Goal: Information Seeking & Learning: Check status

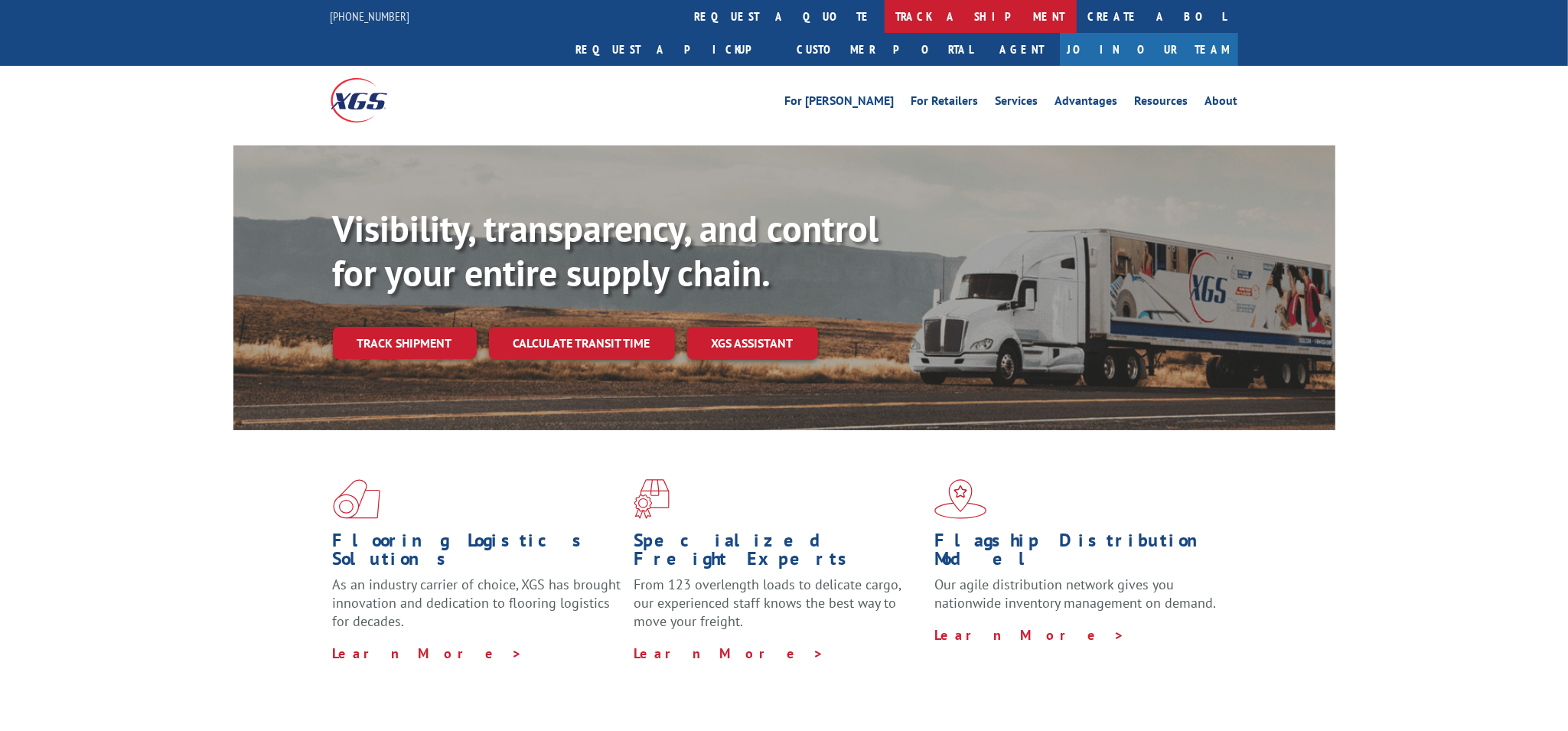
click at [884, 21] on link "track a shipment" at bounding box center [980, 16] width 192 height 33
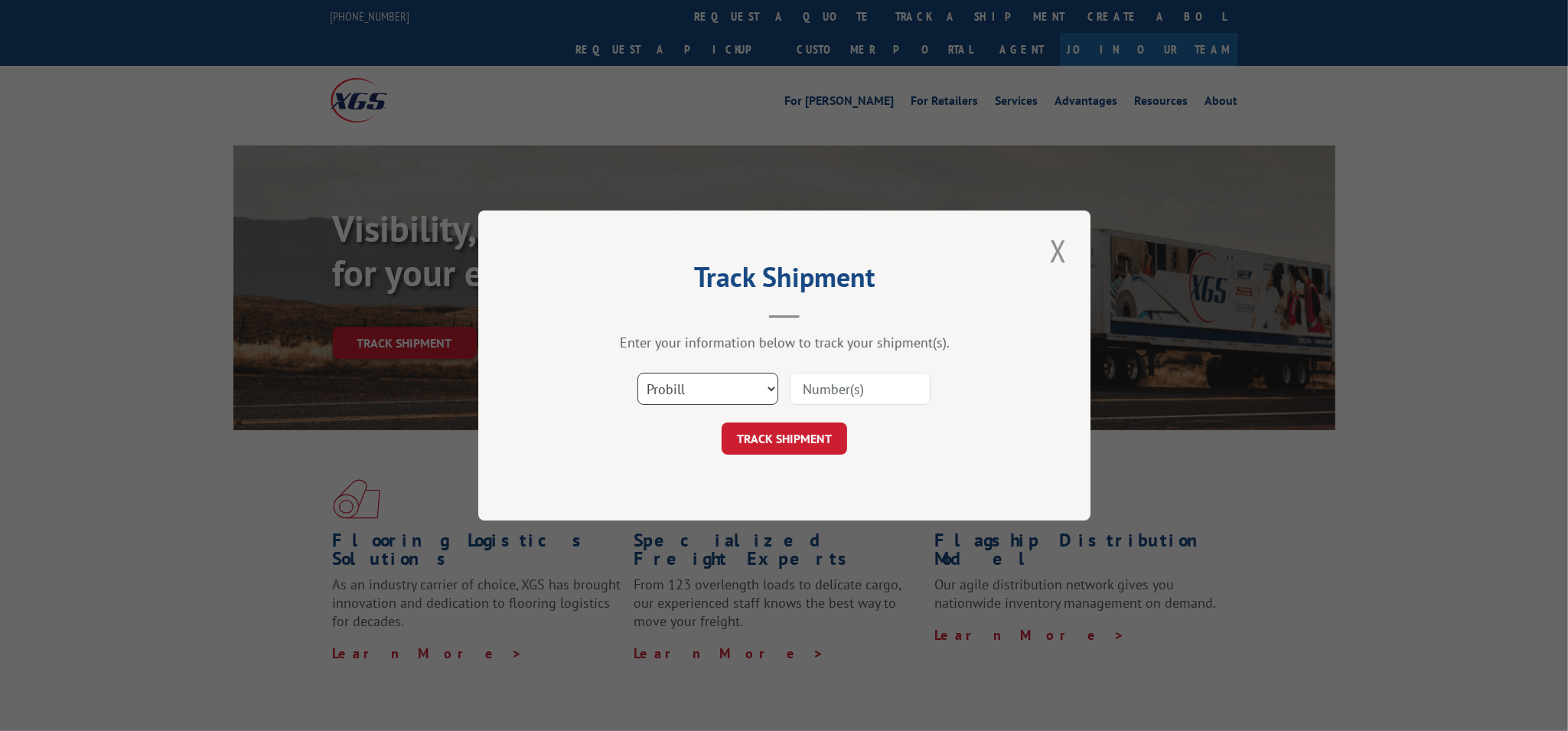
click at [751, 391] on select "Select category... Probill BOL PO" at bounding box center [708, 389] width 141 height 32
select select "bol"
click at [637, 373] on select "Select category... Probill BOL PO" at bounding box center [708, 389] width 141 height 32
click at [852, 392] on input at bounding box center [860, 389] width 141 height 32
type input "366478"
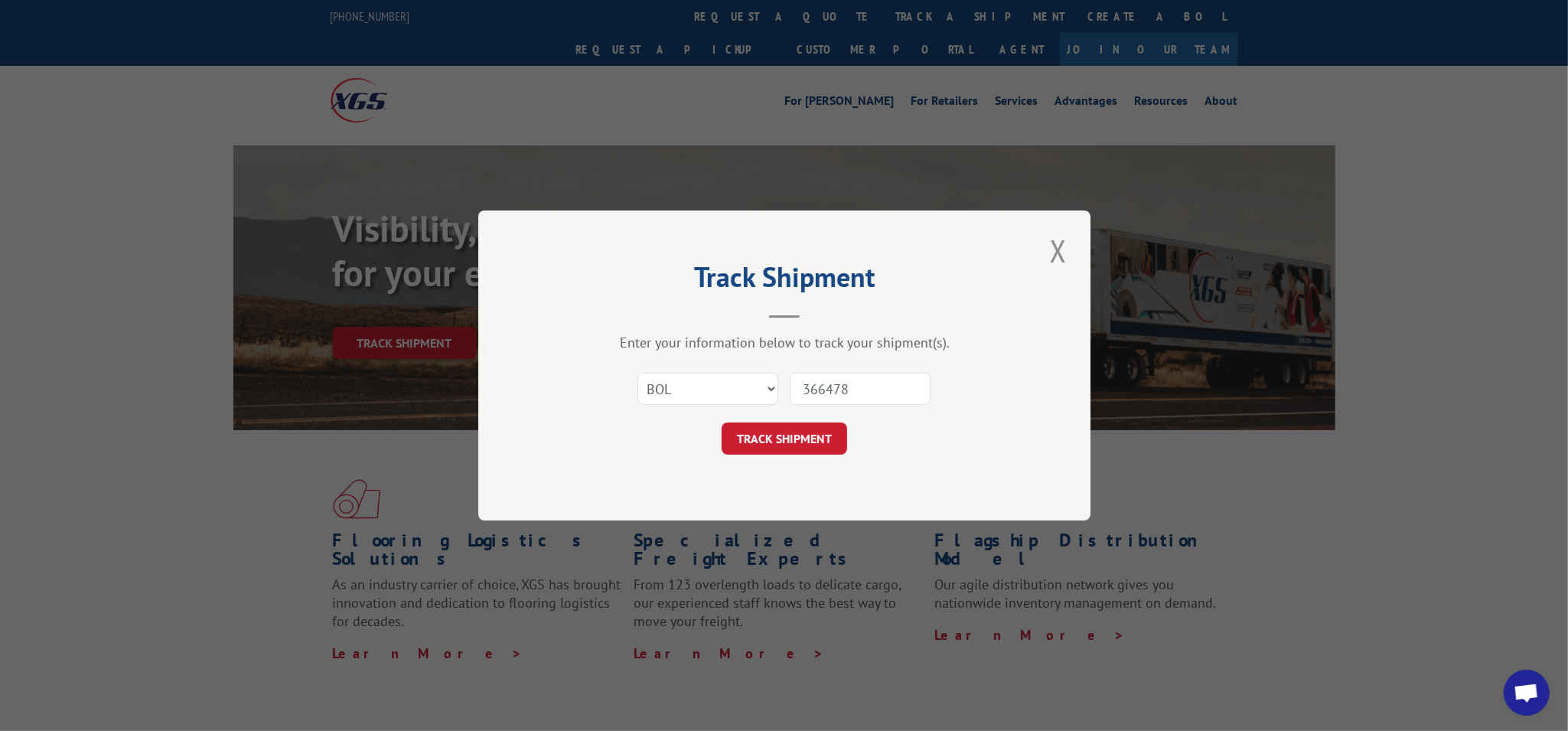
click button "TRACK SHIPMENT" at bounding box center [784, 439] width 126 height 32
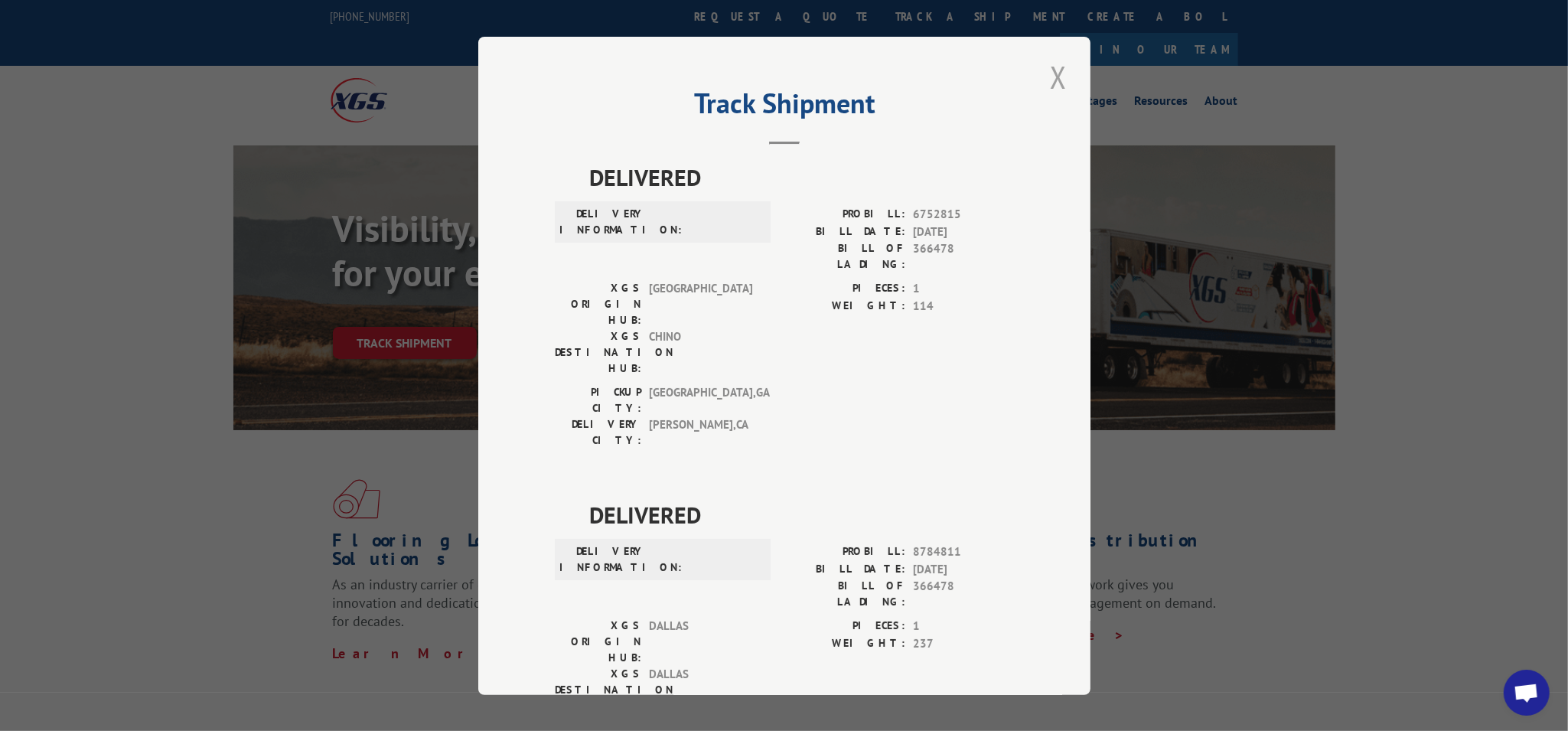
click at [1048, 78] on button "Close modal" at bounding box center [1059, 77] width 26 height 42
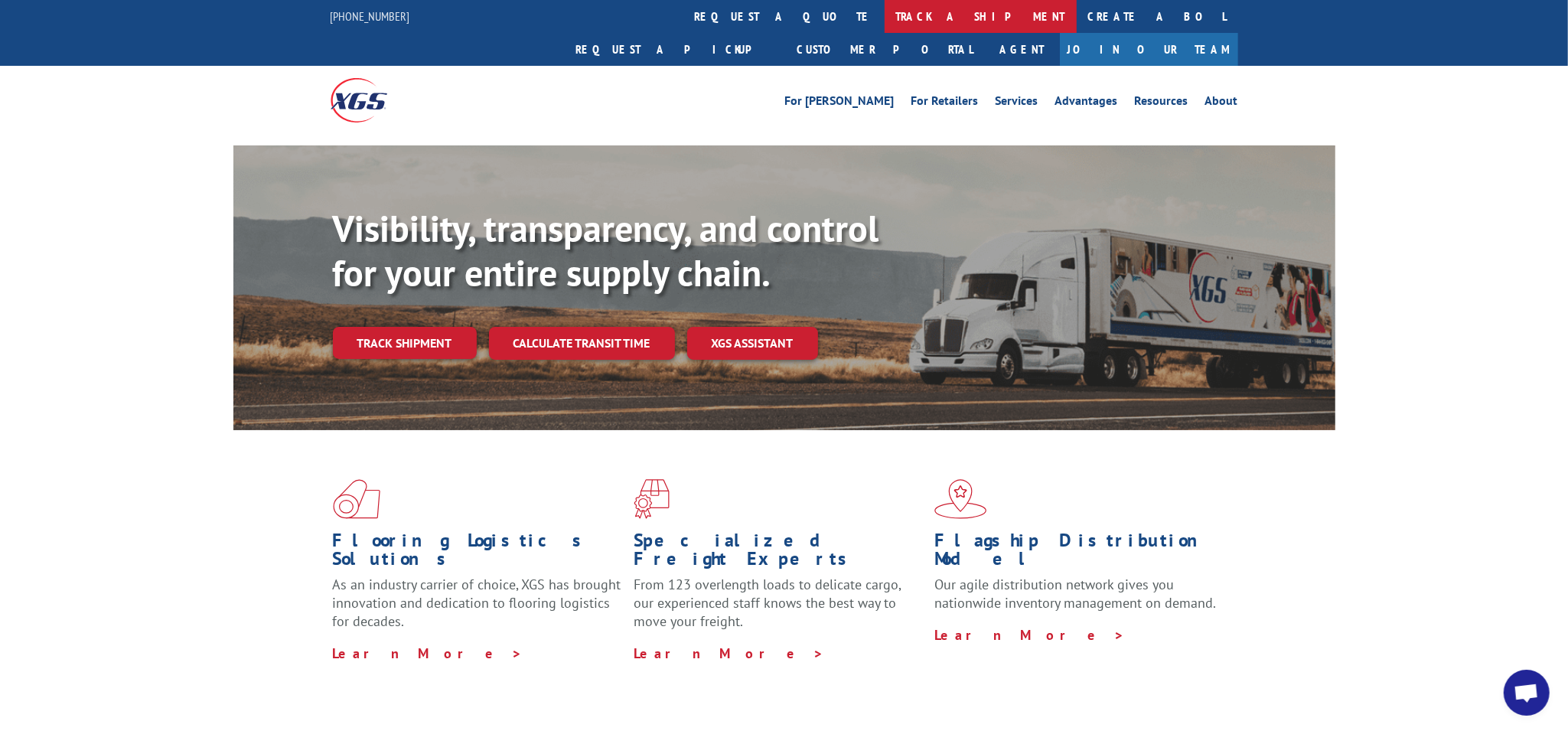
click at [884, 28] on link "track a shipment" at bounding box center [980, 16] width 192 height 33
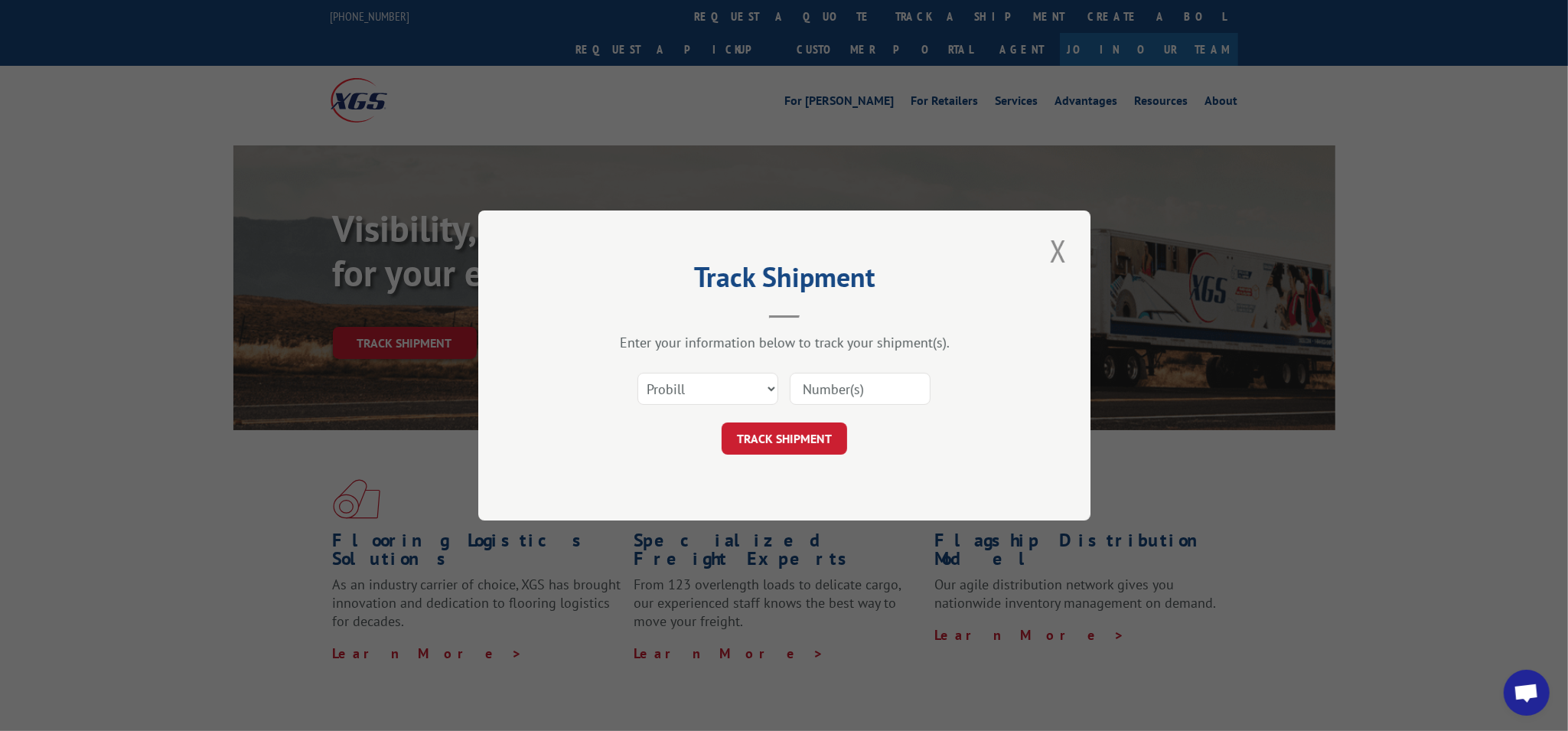
click at [735, 407] on div "Select category... Probill BOL PO" at bounding box center [784, 389] width 459 height 50
click at [730, 397] on select "Select category... Probill BOL PO" at bounding box center [708, 389] width 141 height 32
select select "bol"
click at [637, 373] on select "Select category... Probill BOL PO" at bounding box center [708, 389] width 141 height 32
click at [829, 383] on input at bounding box center [860, 389] width 141 height 32
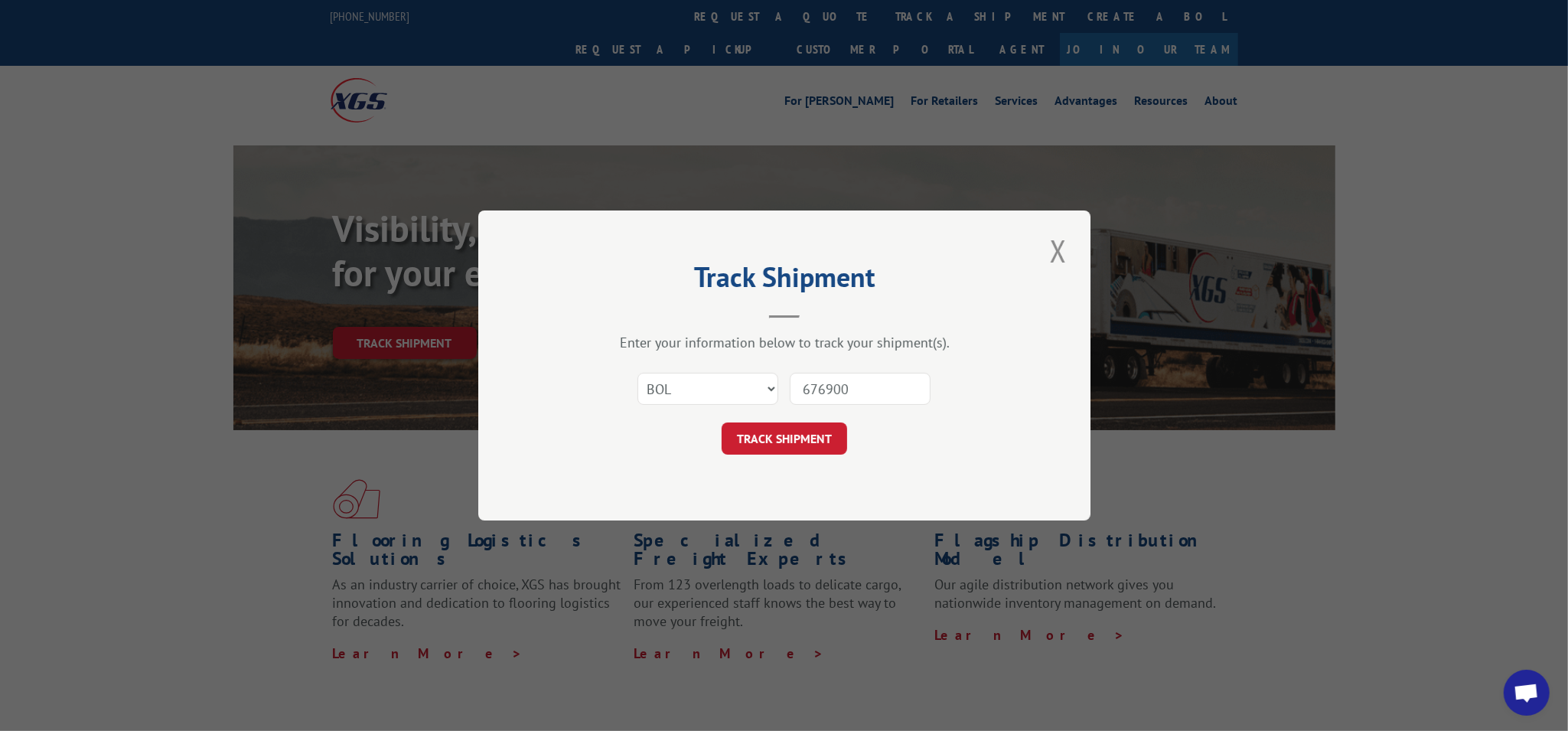
type input "6769004"
click button "TRACK SHIPMENT" at bounding box center [784, 439] width 126 height 32
